Goal: Task Accomplishment & Management: Manage account settings

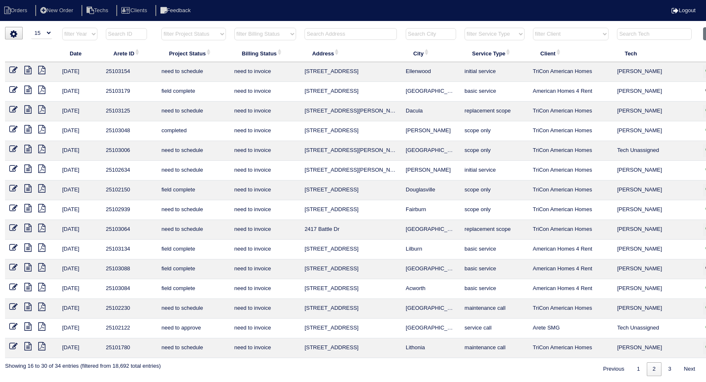
select select "15"
select select "need to invoice"
click at [317, 34] on input "text" at bounding box center [350, 34] width 92 height 12
type input "145"
select select "need to invoice"
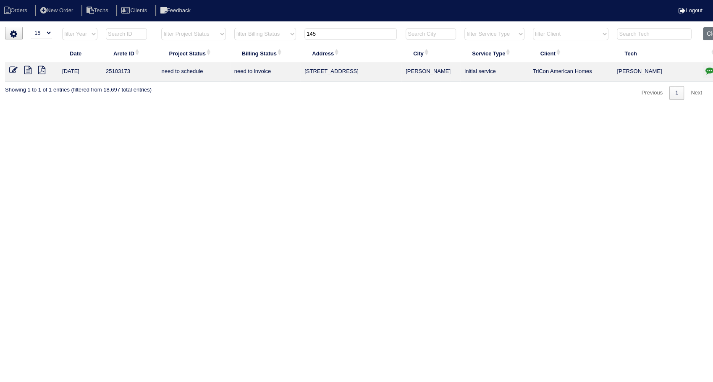
drag, startPoint x: 282, startPoint y: 45, endPoint x: 274, endPoint y: 65, distance: 20.7
click at [279, 46] on table "Date Arete ID Project Status Billing Status Address City Service Type Client Te…" at bounding box center [367, 54] width 725 height 55
type input "6561"
select select "need to invoice"
type input "6561"
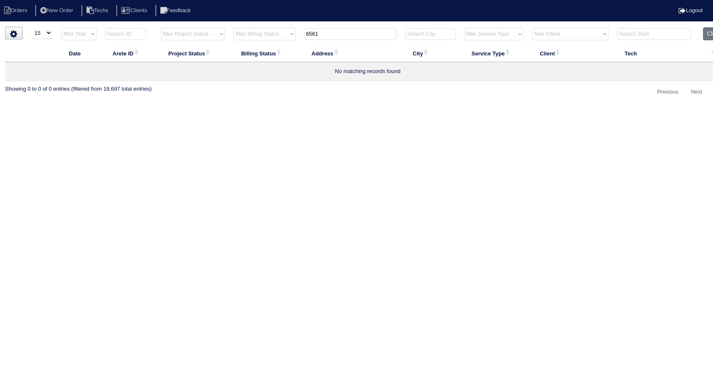
drag, startPoint x: 705, startPoint y: 31, endPoint x: 699, endPoint y: 31, distance: 6.7
click at [705, 31] on button "Clear" at bounding box center [713, 33] width 21 height 13
select select
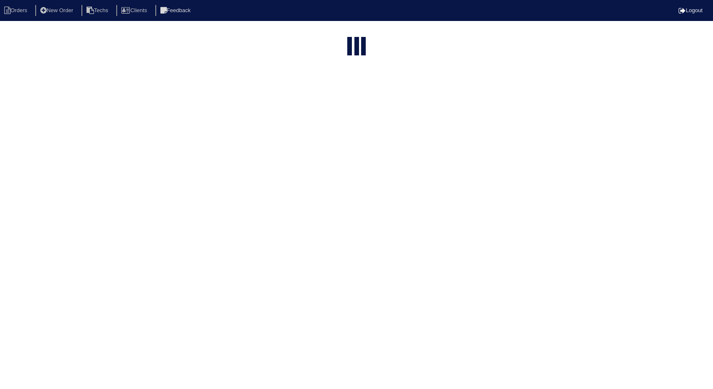
select select "15"
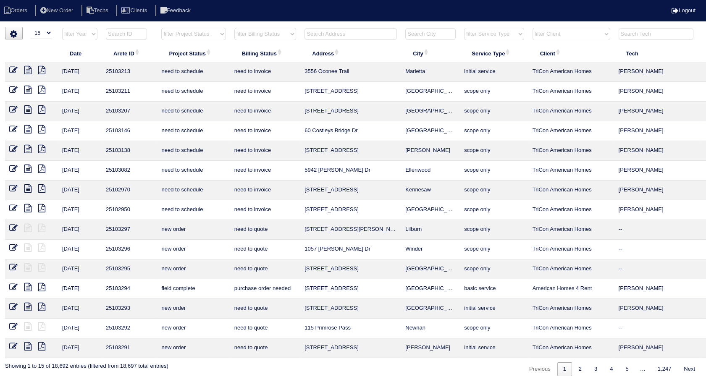
click at [329, 34] on input "text" at bounding box center [350, 34] width 92 height 12
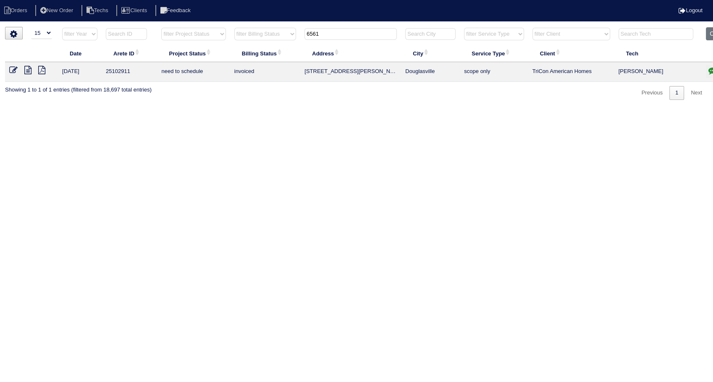
type input "6561"
click at [27, 73] on icon at bounding box center [27, 70] width 7 height 8
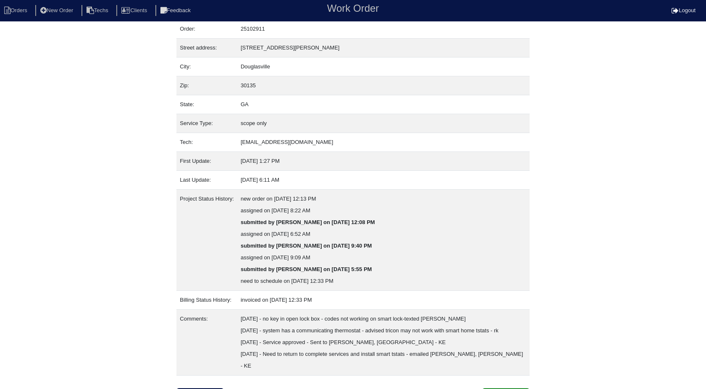
scroll to position [40, 0]
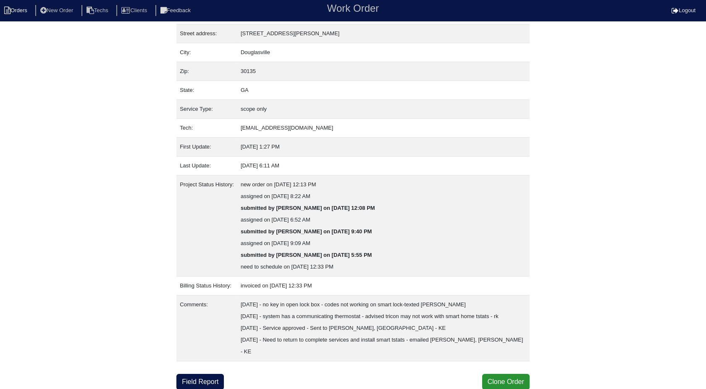
click at [31, 9] on li "Orders" at bounding box center [17, 10] width 34 height 11
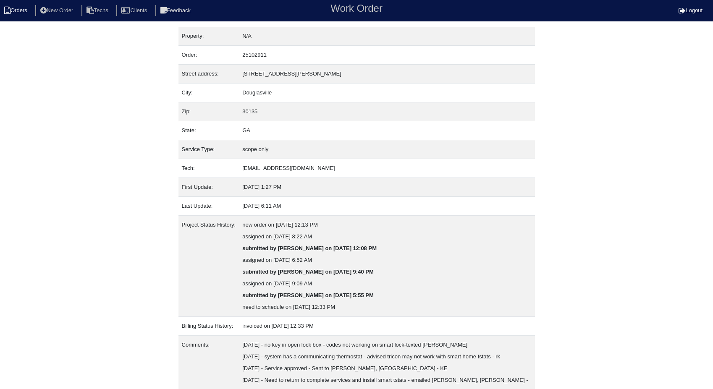
select select "15"
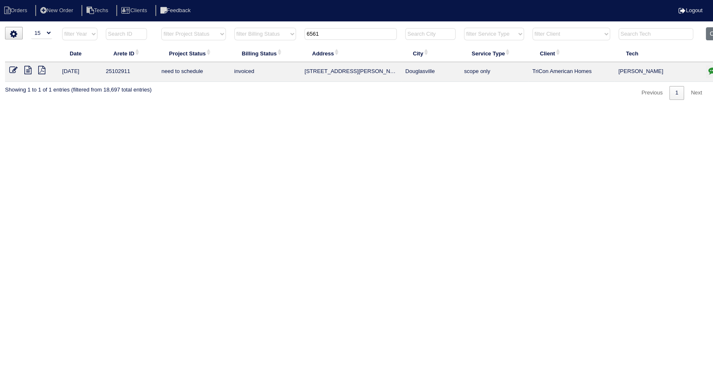
drag, startPoint x: 331, startPoint y: 30, endPoint x: 260, endPoint y: 60, distance: 77.2
click at [259, 59] on table "Date Arete ID Project Status Billing Status Address City Service Type Client Te…" at bounding box center [369, 54] width 728 height 55
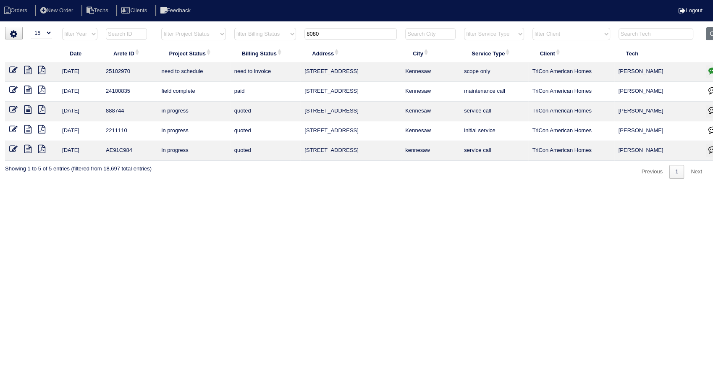
type input "8080"
click at [30, 69] on icon at bounding box center [27, 70] width 7 height 8
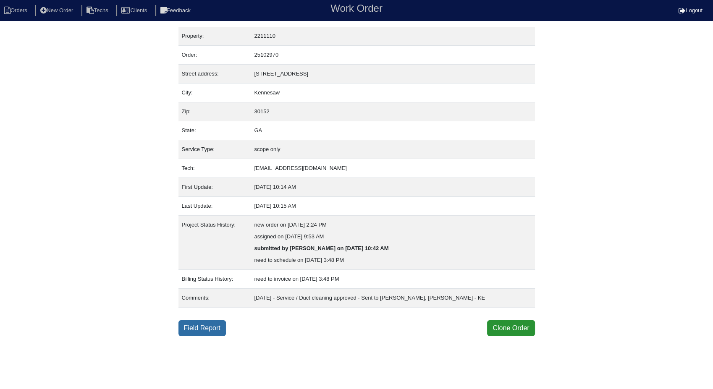
click at [209, 329] on link "Field Report" at bounding box center [201, 328] width 47 height 16
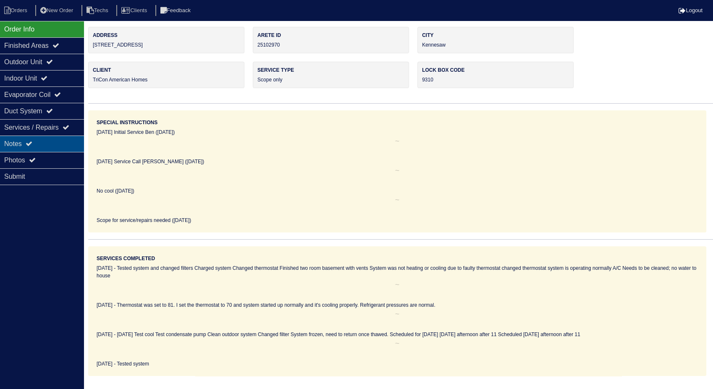
click at [20, 143] on div "Notes" at bounding box center [42, 144] width 84 height 16
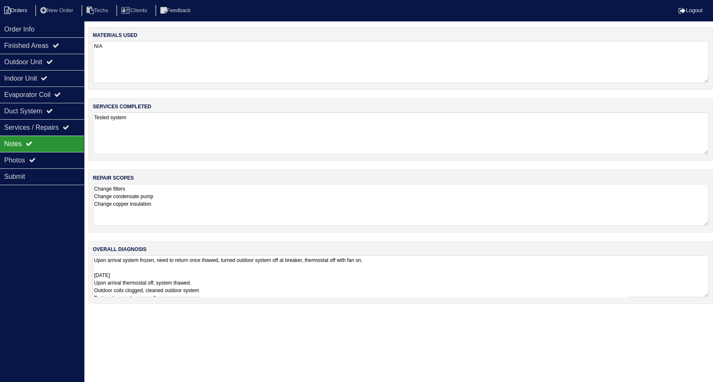
click at [13, 5] on li "Orders" at bounding box center [17, 10] width 34 height 11
select select "15"
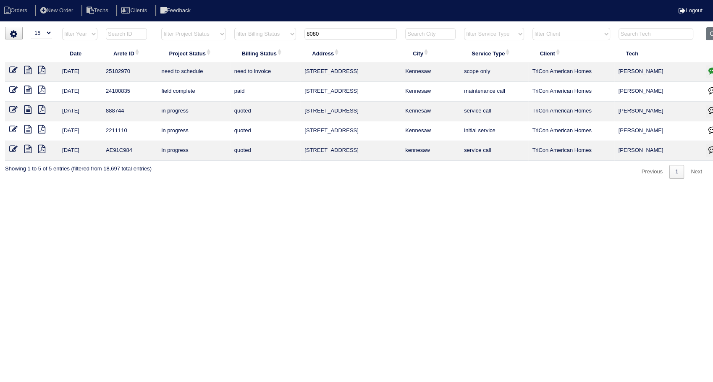
drag, startPoint x: 328, startPoint y: 30, endPoint x: 263, endPoint y: 40, distance: 65.8
click at [263, 40] on tr "filter Year -- Any Year -- 2025 2024 2023 2022 2021 2020 2019 filter Project St…" at bounding box center [369, 35] width 728 height 17
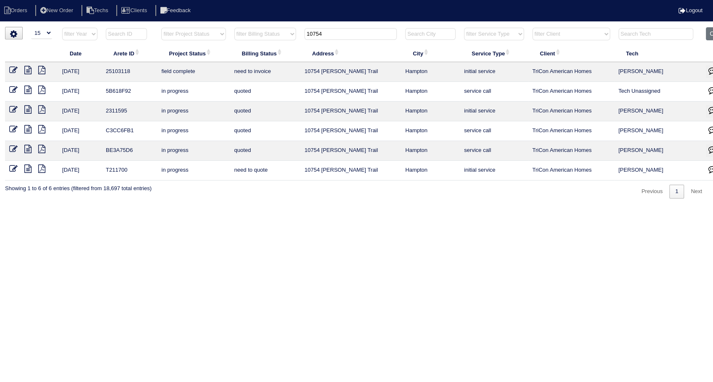
type input "10754"
click at [26, 73] on icon at bounding box center [27, 70] width 7 height 8
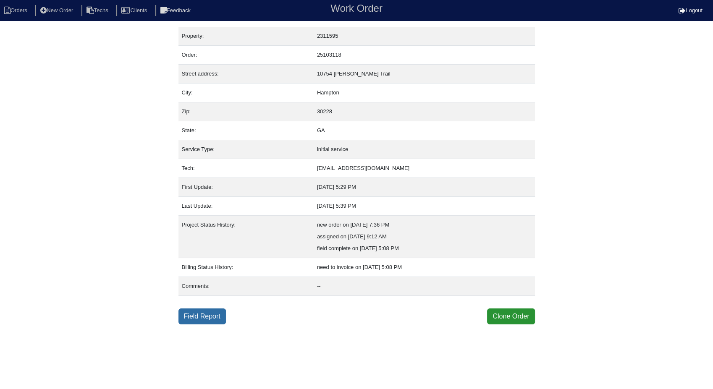
click at [187, 313] on link "Field Report" at bounding box center [201, 317] width 47 height 16
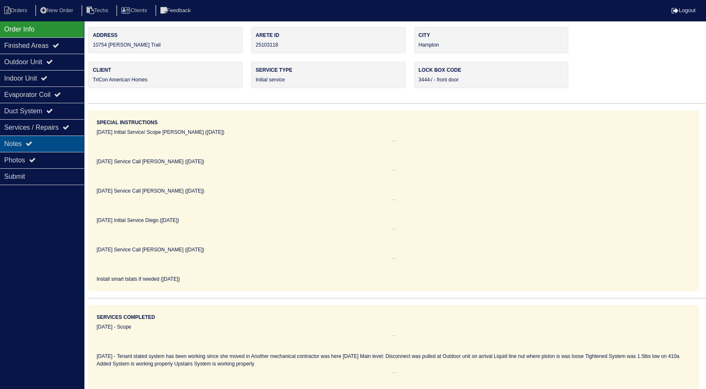
click at [30, 145] on icon at bounding box center [29, 143] width 7 height 7
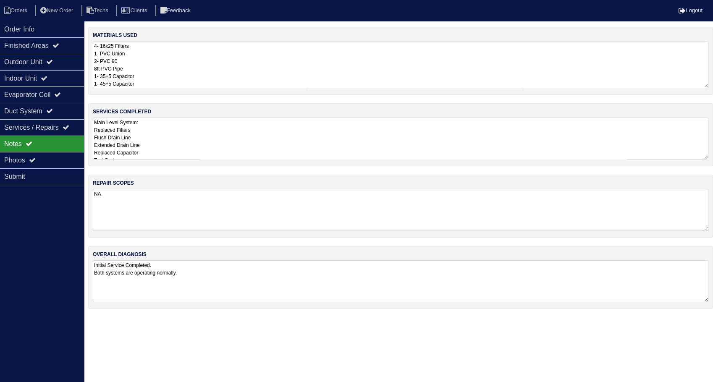
click at [160, 56] on textarea "4- 16x25 Filters 1- PVC Union 2- PVC 90 8ft PVC Pipe 1- 35+5 Capacitor 1- 45+5 …" at bounding box center [400, 64] width 615 height 47
click at [13, 10] on li "Orders" at bounding box center [17, 10] width 34 height 11
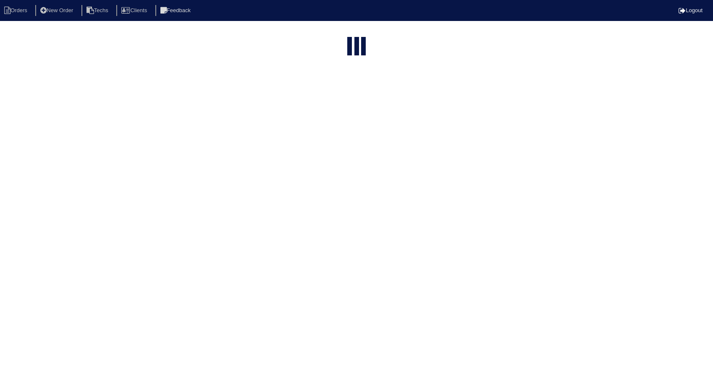
select select "15"
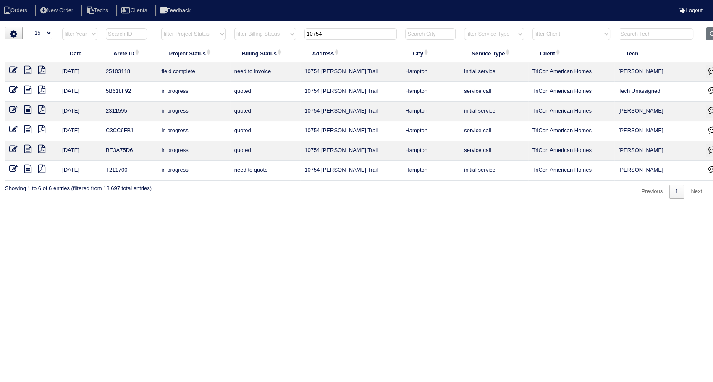
click at [14, 69] on icon at bounding box center [13, 70] width 8 height 8
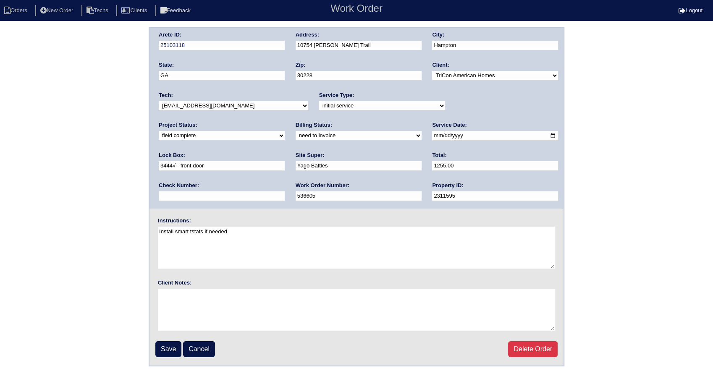
click at [296, 137] on select "need to quote quoted need to invoice invoiced paid warranty purchase order need…" at bounding box center [359, 135] width 126 height 9
select select "invoiced"
click at [296, 131] on select "need to quote quoted need to invoice invoiced paid warranty purchase order need…" at bounding box center [359, 135] width 126 height 9
click at [169, 347] on input "Save" at bounding box center [168, 349] width 26 height 16
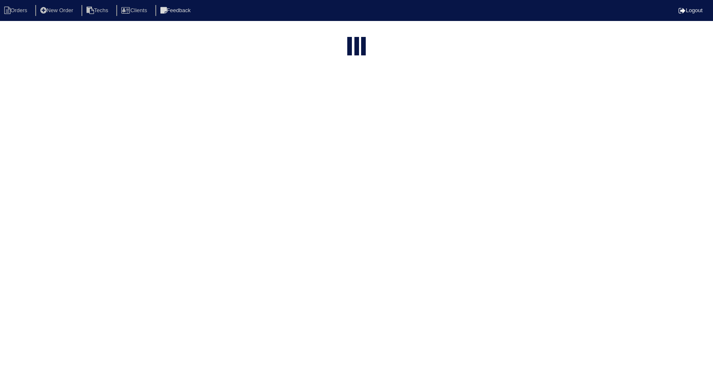
select select "15"
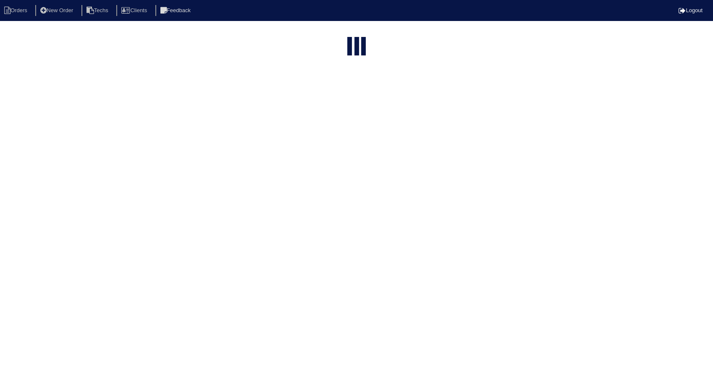
type input "10754"
